Goal: Information Seeking & Learning: Learn about a topic

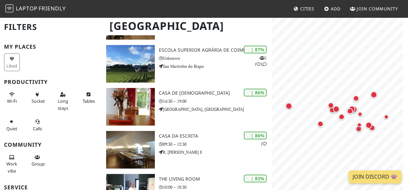
scroll to position [98, 0]
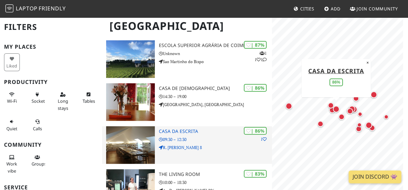
click at [180, 132] on h3 "Casa da Escrita" at bounding box center [216, 132] width 114 height 6
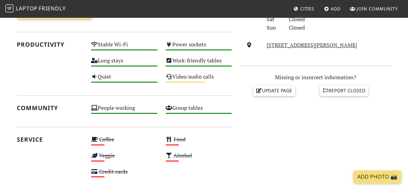
scroll to position [237, 0]
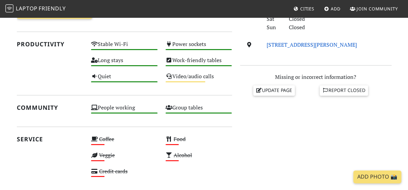
click at [295, 44] on link "R. João Jacinto 8, 3000-225, Coimbra" at bounding box center [312, 44] width 90 height 7
click at [298, 46] on link "R. João Jacinto 8, 3000-225, Coimbra" at bounding box center [312, 44] width 90 height 7
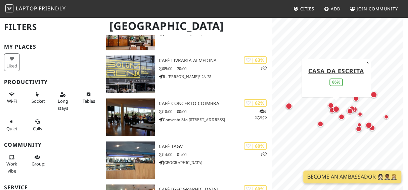
scroll to position [520, 0]
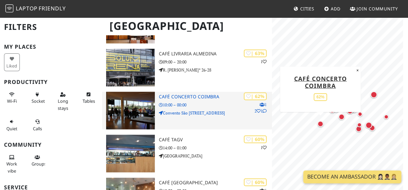
click at [207, 98] on h3 "Café Concerto Coimbra" at bounding box center [216, 97] width 114 height 6
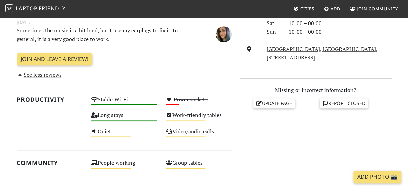
scroll to position [251, 0]
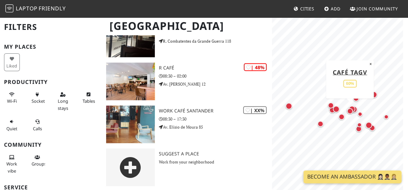
scroll to position [722, 0]
